Goal: Information Seeking & Learning: Learn about a topic

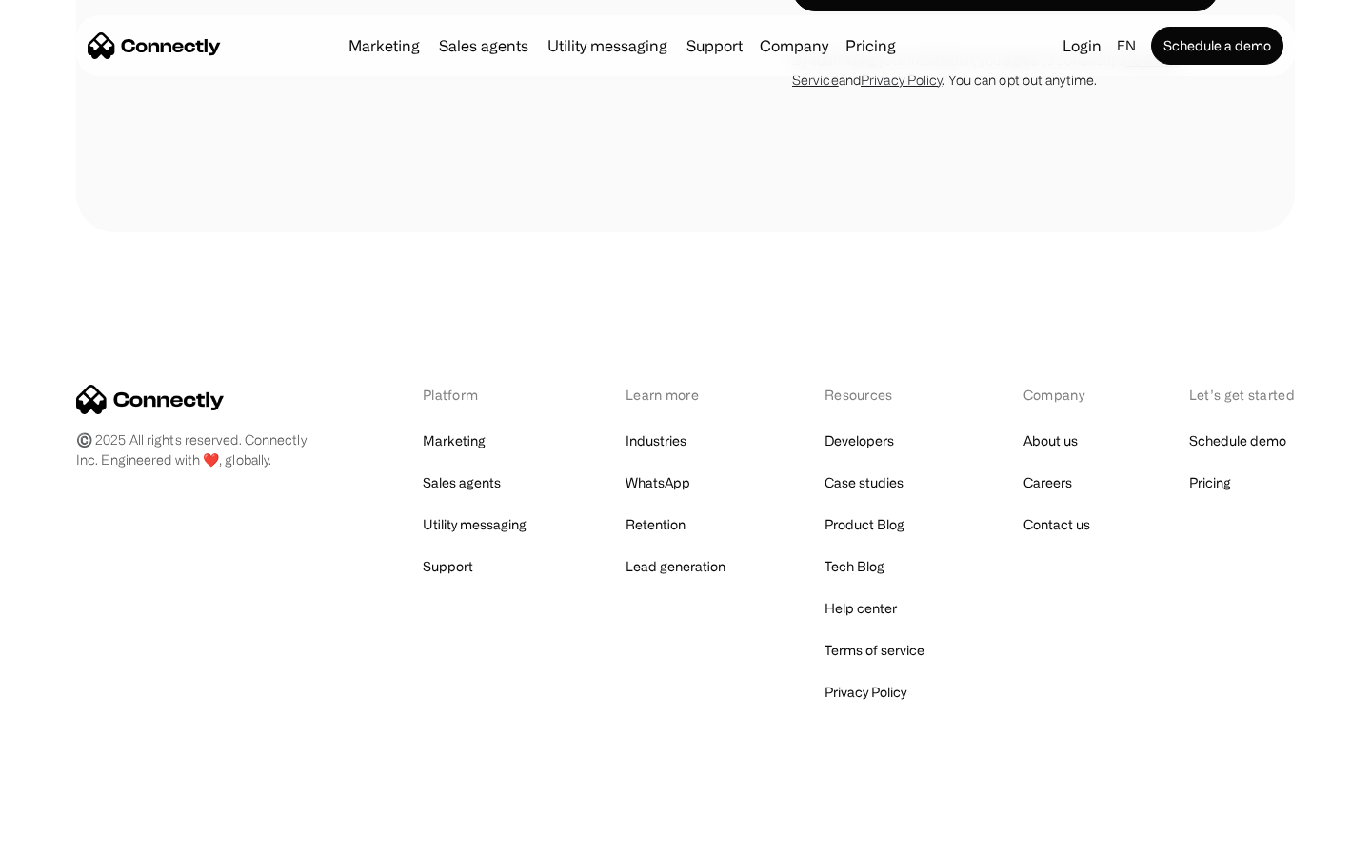
scroll to position [5019, 0]
